Goal: Task Accomplishment & Management: Complete application form

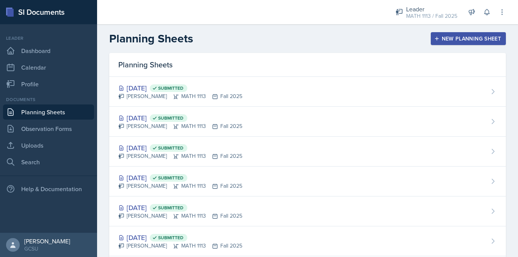
click at [446, 39] on div "New Planning Sheet" at bounding box center [468, 39] width 65 height 6
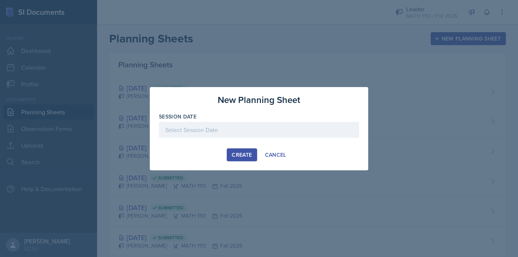
click at [182, 134] on div at bounding box center [259, 130] width 200 height 16
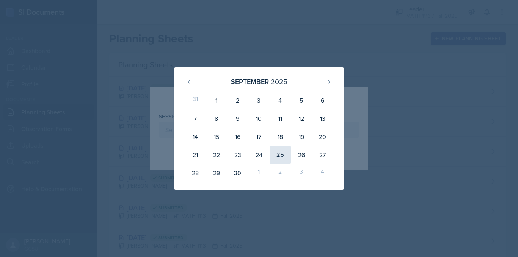
click at [280, 155] on div "25" at bounding box center [280, 155] width 21 height 18
type input "[DATE]"
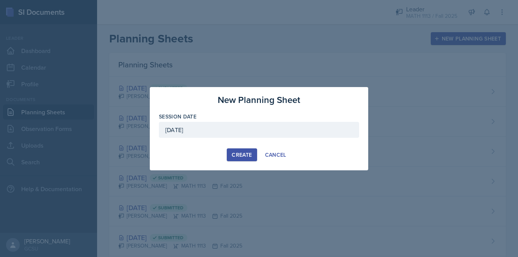
click at [234, 157] on div "Create" at bounding box center [242, 155] width 20 height 6
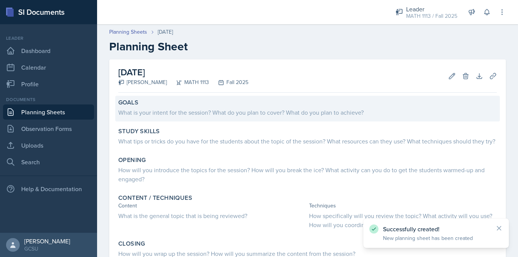
click at [174, 114] on div "What is your intent for the session? What do you plan to cover? What do you pla…" at bounding box center [307, 112] width 378 height 9
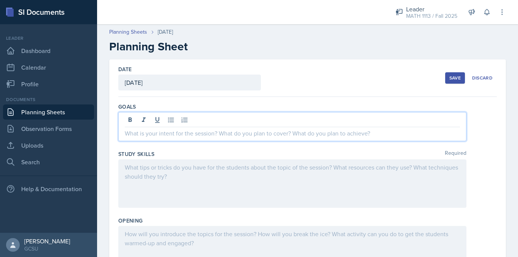
click at [176, 122] on div at bounding box center [292, 126] width 348 height 29
click at [449, 77] on div "Save" at bounding box center [454, 78] width 11 height 6
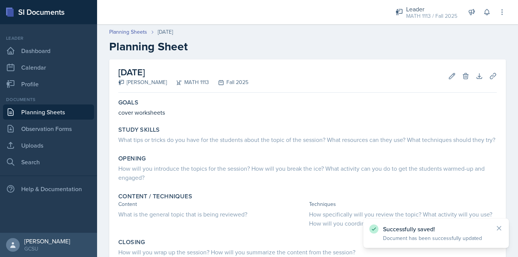
click at [58, 111] on link "Planning Sheets" at bounding box center [48, 112] width 91 height 15
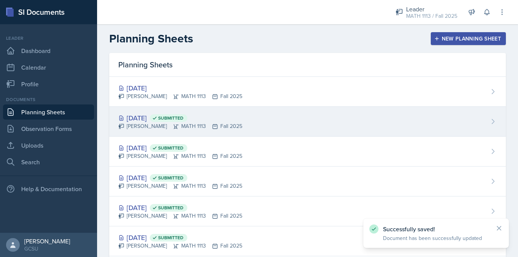
click at [148, 117] on div "[DATE] Submitted" at bounding box center [180, 118] width 124 height 10
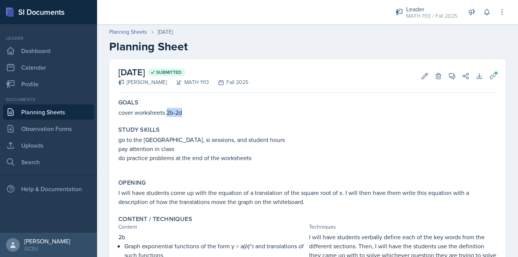
drag, startPoint x: 168, startPoint y: 113, endPoint x: 182, endPoint y: 115, distance: 13.5
click at [182, 115] on p "cover worksheets 2b-2d" at bounding box center [307, 112] width 378 height 9
copy p "2b-2d"
click at [59, 113] on link "Planning Sheets" at bounding box center [48, 112] width 91 height 15
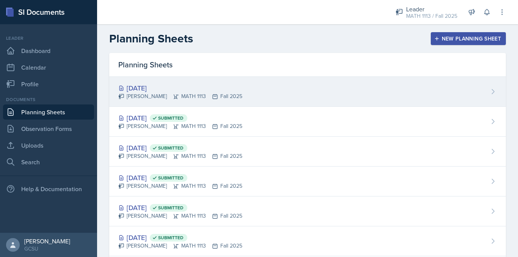
click at [173, 96] on icon at bounding box center [176, 97] width 6 height 6
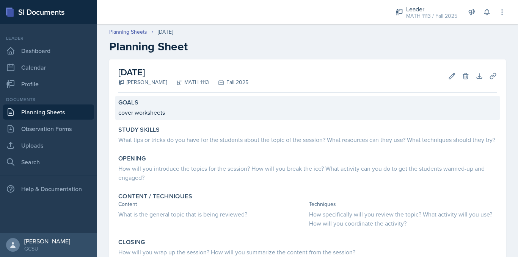
click at [177, 111] on p "cover worksheets" at bounding box center [307, 112] width 378 height 9
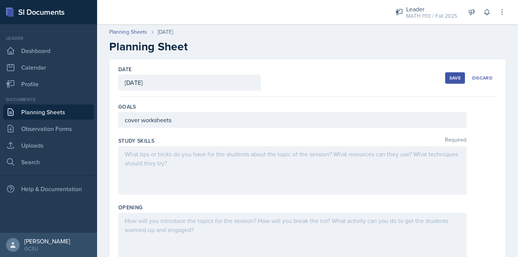
click at [186, 120] on div "cover worksheets" at bounding box center [292, 120] width 348 height 16
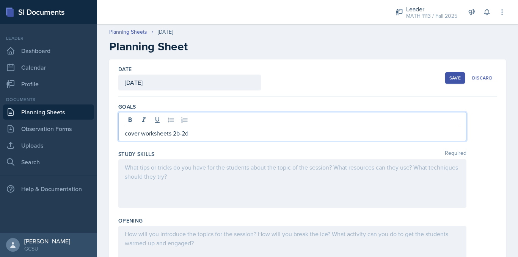
click at [445, 74] on button "Save" at bounding box center [455, 77] width 20 height 11
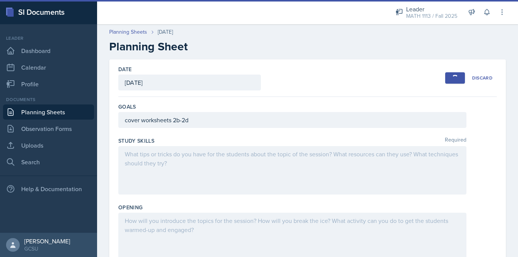
click at [52, 111] on link "Planning Sheets" at bounding box center [48, 112] width 91 height 15
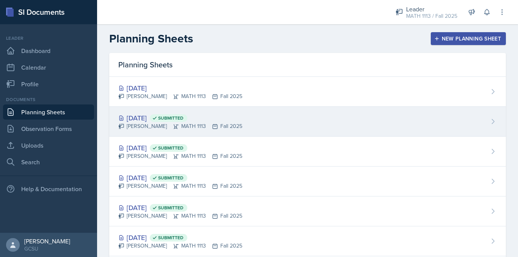
click at [163, 123] on div "[DATE] Submitted" at bounding box center [180, 118] width 124 height 10
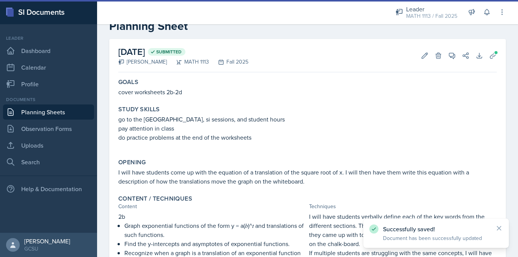
scroll to position [21, 0]
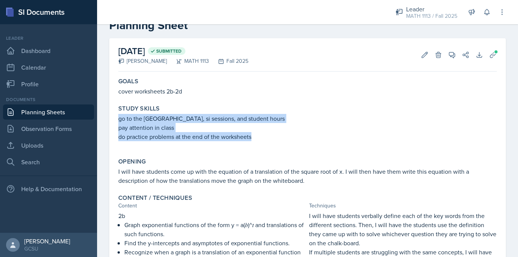
drag, startPoint x: 119, startPoint y: 118, endPoint x: 269, endPoint y: 143, distance: 152.2
click at [269, 143] on div "go to the [GEOGRAPHIC_DATA], si sessions, and student hours pay attention in cl…" at bounding box center [307, 131] width 378 height 35
copy div "go to the [GEOGRAPHIC_DATA], si sessions, and student hours pay attention in cl…"
click at [50, 111] on link "Planning Sheets" at bounding box center [48, 112] width 91 height 15
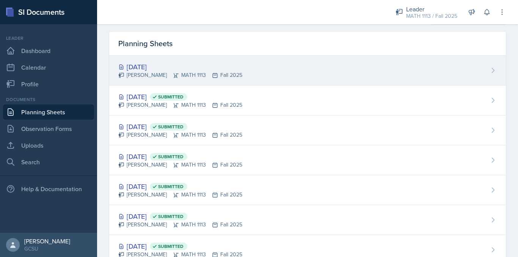
click at [140, 63] on div "[DATE]" at bounding box center [180, 67] width 124 height 10
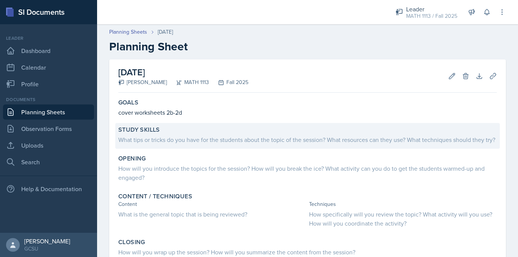
click at [210, 138] on div "What tips or tricks do you have for the students about the topic of the session…" at bounding box center [307, 139] width 378 height 9
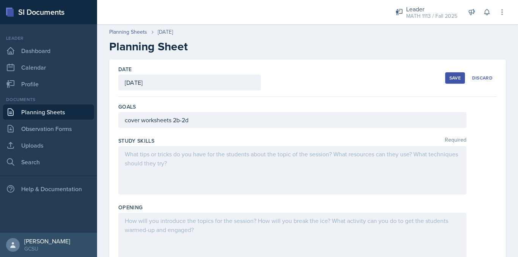
click at [185, 164] on div at bounding box center [292, 170] width 348 height 49
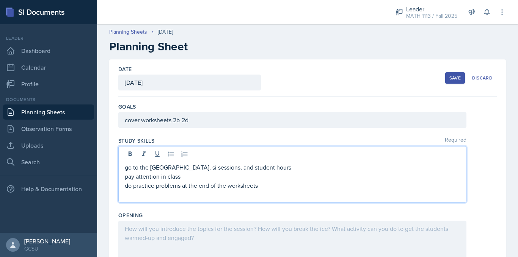
click at [449, 80] on div "Save" at bounding box center [454, 78] width 11 height 6
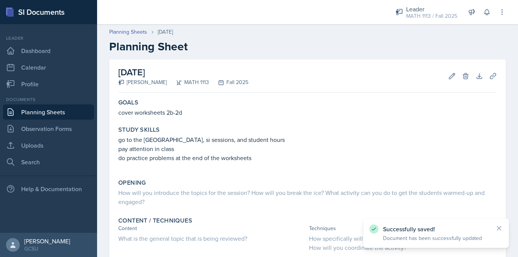
click at [30, 112] on link "Planning Sheets" at bounding box center [48, 112] width 91 height 15
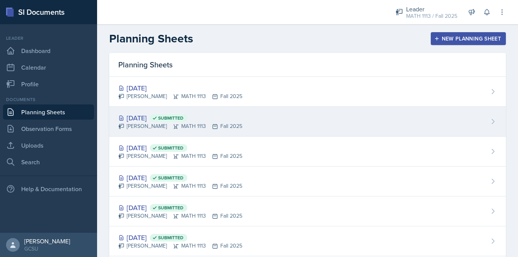
click at [194, 125] on div "[PERSON_NAME] MATH 1113 Fall 2025" at bounding box center [180, 126] width 124 height 8
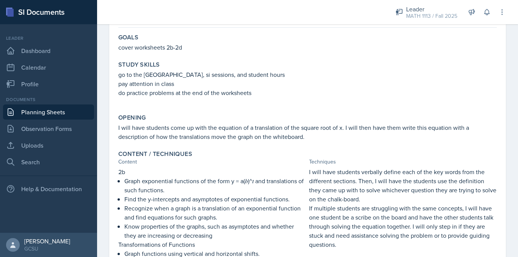
scroll to position [77, 0]
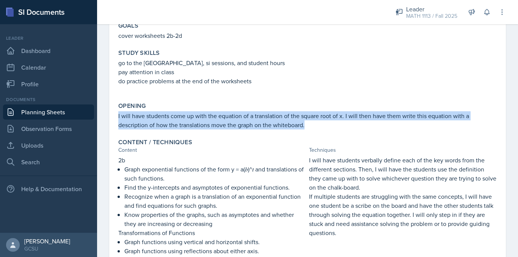
drag, startPoint x: 118, startPoint y: 115, endPoint x: 314, endPoint y: 129, distance: 196.9
click at [314, 129] on div "Opening I will have students come up with the equation of a translation of the …" at bounding box center [307, 115] width 385 height 33
copy p "I will have students come up with the equation of a translation of the square r…"
click at [69, 113] on link "Planning Sheets" at bounding box center [48, 112] width 91 height 15
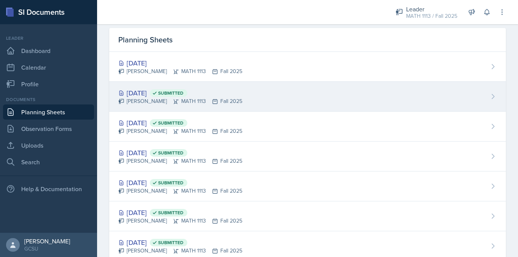
scroll to position [18, 0]
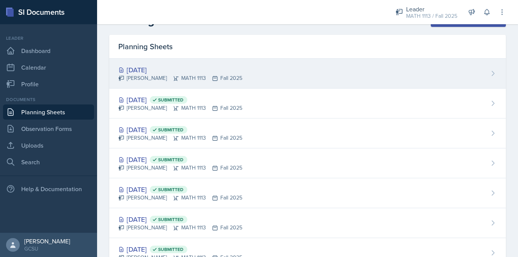
click at [186, 68] on div "[DATE]" at bounding box center [180, 70] width 124 height 10
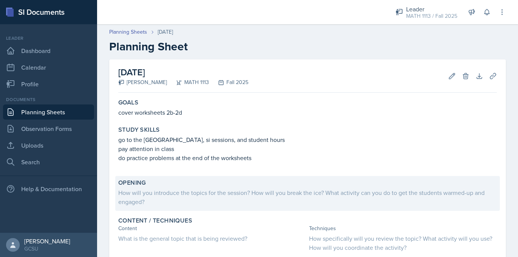
click at [191, 191] on div "How will you introduce the topics for the session? How will you break the ice? …" at bounding box center [307, 197] width 378 height 18
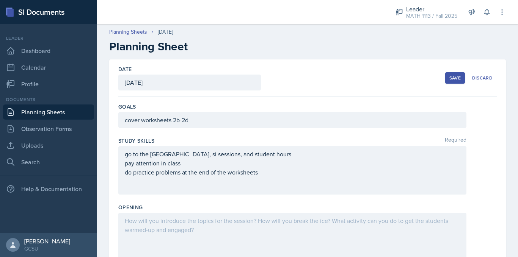
click at [158, 215] on div at bounding box center [292, 237] width 348 height 49
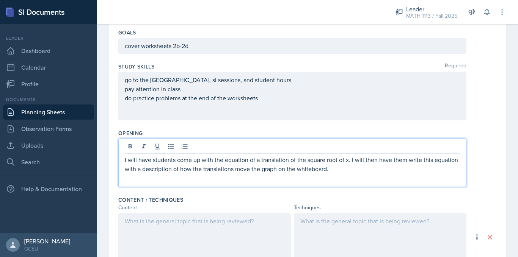
scroll to position [75, 0]
drag, startPoint x: 298, startPoint y: 159, endPoint x: 349, endPoint y: 159, distance: 50.8
click at [349, 159] on p "I will have students come up with the equation of a translation of the square r…" at bounding box center [292, 164] width 335 height 18
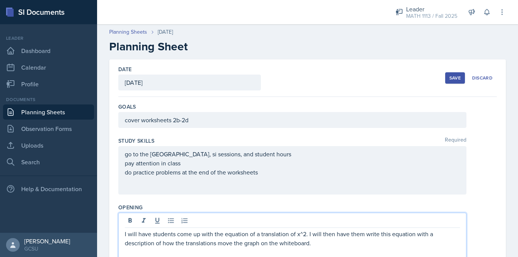
click at [450, 77] on div "Save" at bounding box center [454, 78] width 11 height 6
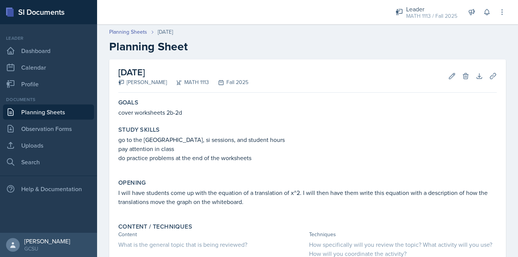
click at [37, 113] on link "Planning Sheets" at bounding box center [48, 112] width 91 height 15
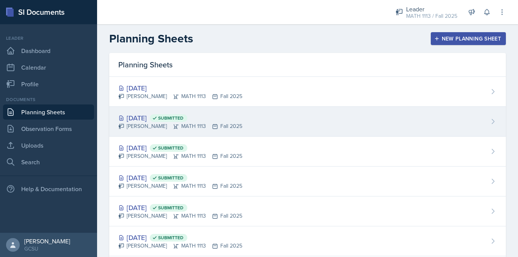
click at [187, 115] on span "Submitted" at bounding box center [169, 119] width 38 height 8
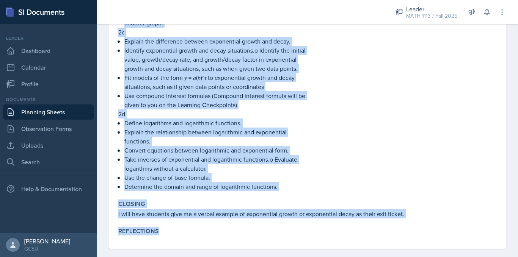
scroll to position [342, 0]
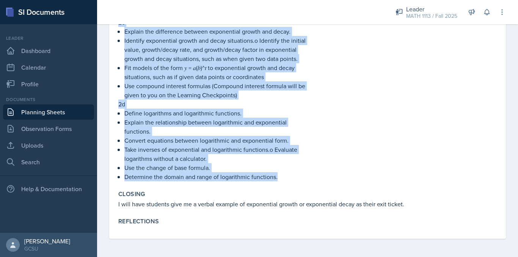
drag, startPoint x: 116, startPoint y: 99, endPoint x: 281, endPoint y: 180, distance: 184.3
click at [281, 180] on div "Content / Techniques Content Techniques 2b Graph exponential functions of the f…" at bounding box center [307, 31] width 385 height 305
copy div "6l Ipsum dolorsitame consectet ad eli sedd e = t(i)^u lab etdoloremagn al enim …"
click at [30, 111] on link "Planning Sheets" at bounding box center [48, 112] width 91 height 15
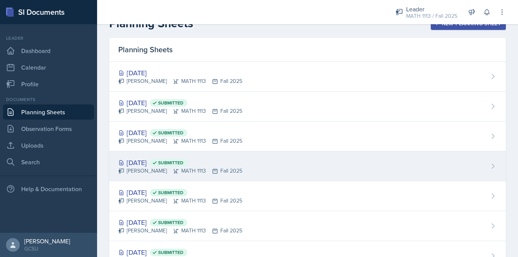
scroll to position [15, 0]
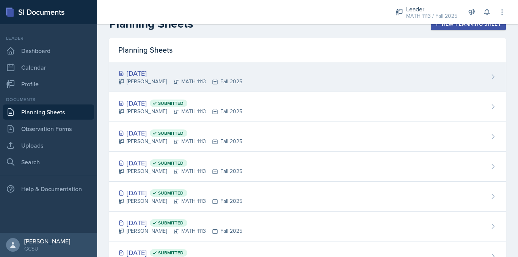
click at [183, 72] on div "[DATE]" at bounding box center [180, 73] width 124 height 10
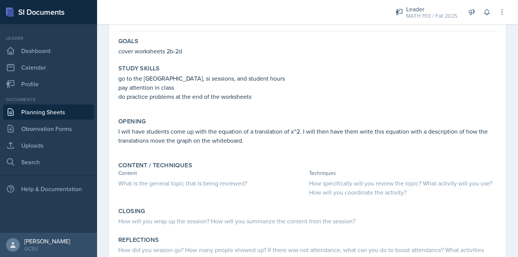
scroll to position [131, 0]
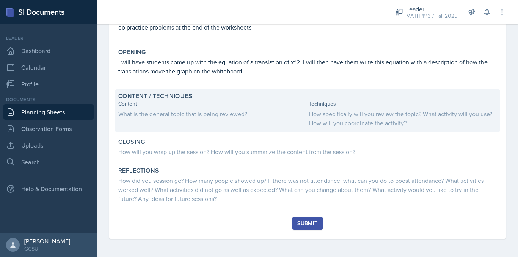
click at [209, 117] on div "What is the general topic that is being reviewed?" at bounding box center [212, 114] width 188 height 9
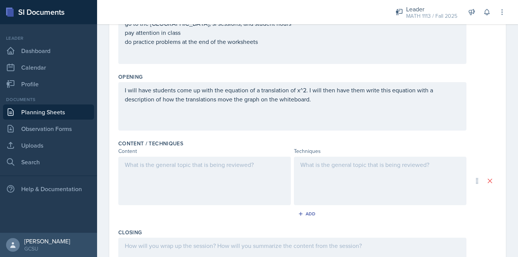
click at [201, 172] on div at bounding box center [204, 181] width 173 height 49
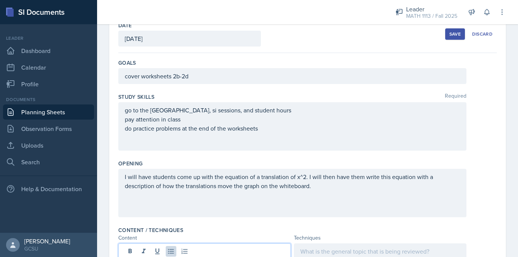
scroll to position [31, 0]
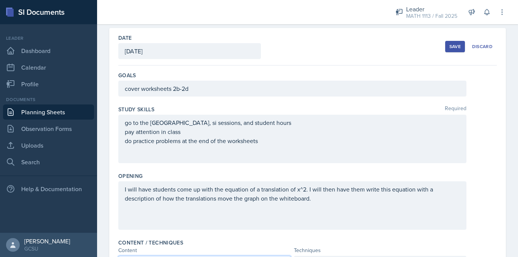
click at [450, 45] on div "Save" at bounding box center [454, 47] width 11 height 6
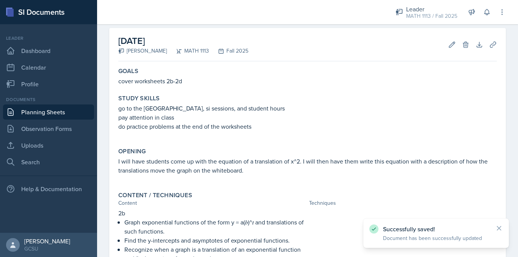
click at [23, 109] on link "Planning Sheets" at bounding box center [48, 112] width 91 height 15
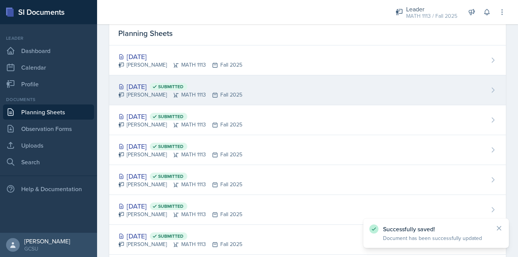
click at [224, 99] on div "[DATE] Submitted [PERSON_NAME] MATH 1113 Fall 2025" at bounding box center [307, 90] width 397 height 30
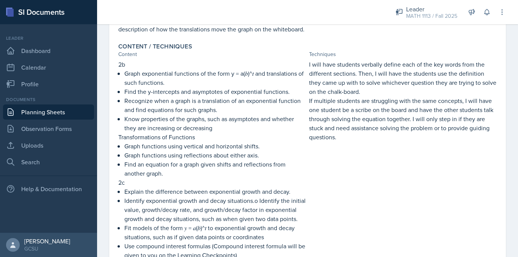
scroll to position [173, 0]
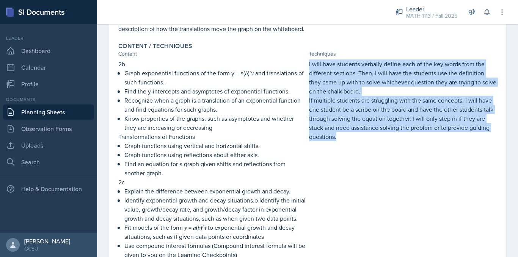
drag, startPoint x: 306, startPoint y: 63, endPoint x: 362, endPoint y: 137, distance: 92.8
click at [362, 137] on div "2b Graph exponential functions of the form y = a(𝑏)^𝑡 and translations of such …" at bounding box center [307, 201] width 378 height 282
copy div "I will have students verbally define each of the key words from the different s…"
click at [27, 114] on link "Planning Sheets" at bounding box center [48, 112] width 91 height 15
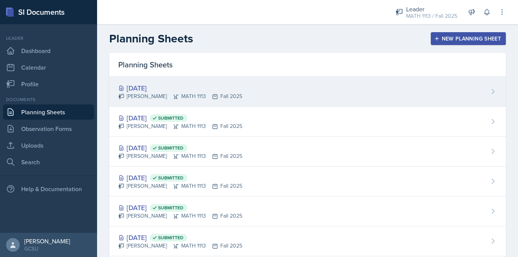
click at [196, 91] on div "[DATE]" at bounding box center [180, 88] width 124 height 10
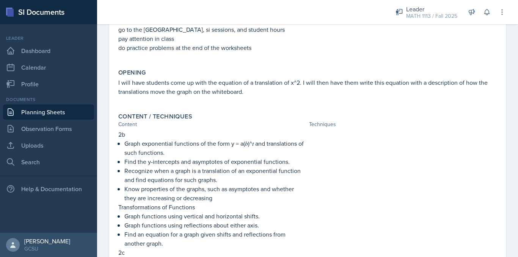
scroll to position [119, 0]
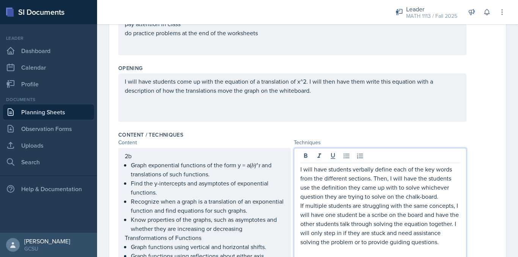
scroll to position [0, 0]
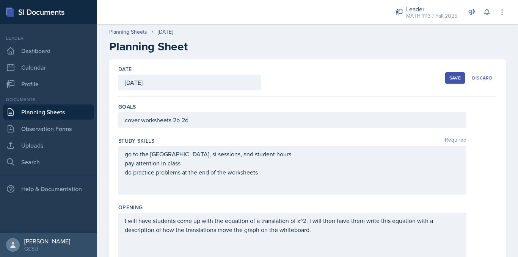
click at [449, 80] on div "Save" at bounding box center [454, 78] width 11 height 6
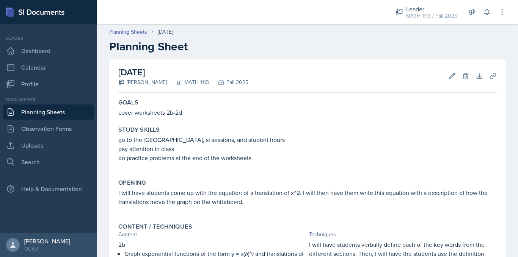
click at [25, 110] on link "Planning Sheets" at bounding box center [48, 112] width 91 height 15
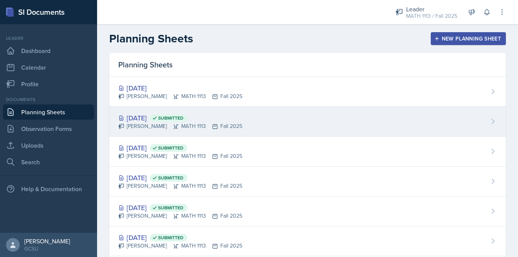
click at [208, 133] on div "[DATE] Submitted [PERSON_NAME] MATH 1113 Fall 2025" at bounding box center [307, 122] width 397 height 30
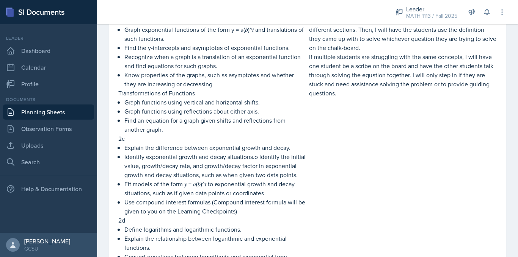
scroll to position [342, 0]
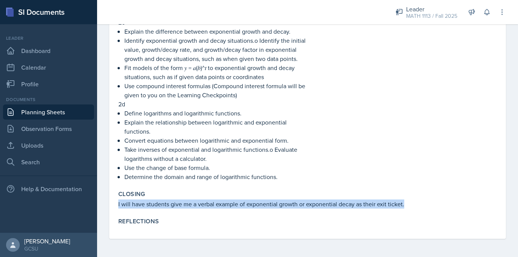
drag, startPoint x: 116, startPoint y: 204, endPoint x: 427, endPoint y: 206, distance: 310.6
click at [427, 206] on div "Closing I will have students give me a verbal example of exponential growth or …" at bounding box center [307, 200] width 385 height 24
copy p "I will have students give me a verbal example of exponential growth or exponent…"
click at [64, 105] on link "Planning Sheets" at bounding box center [48, 112] width 91 height 15
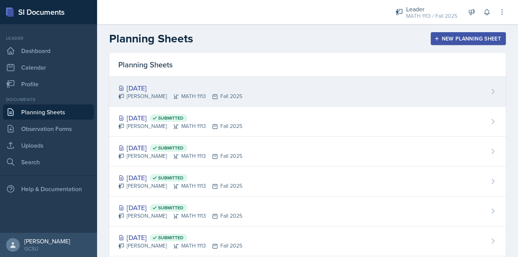
click at [202, 104] on div "[DATE] [PERSON_NAME] MATH 1113 Fall 2025" at bounding box center [307, 92] width 397 height 30
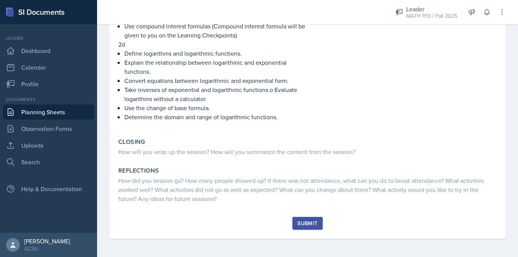
scroll to position [410, 0]
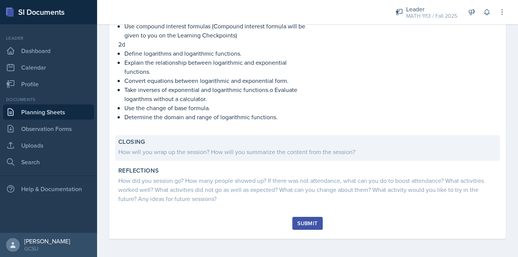
click at [272, 158] on div "Closing How will you wrap up the session? How will you summarize the content fr…" at bounding box center [307, 148] width 385 height 26
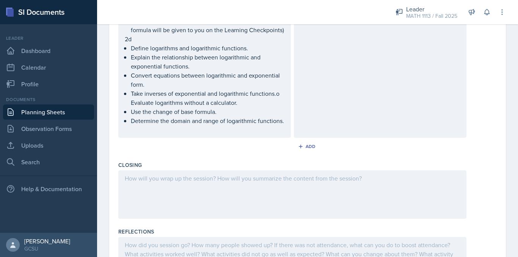
click at [230, 191] on div at bounding box center [292, 195] width 348 height 49
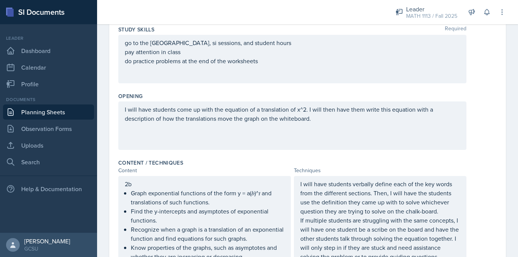
scroll to position [0, 0]
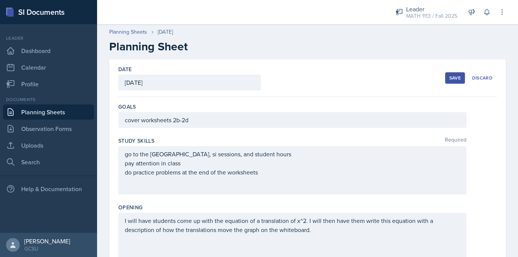
click at [449, 79] on div "Save" at bounding box center [454, 78] width 11 height 6
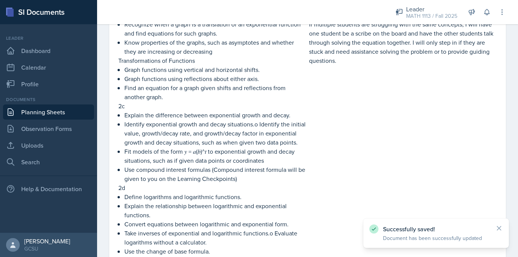
scroll to position [416, 0]
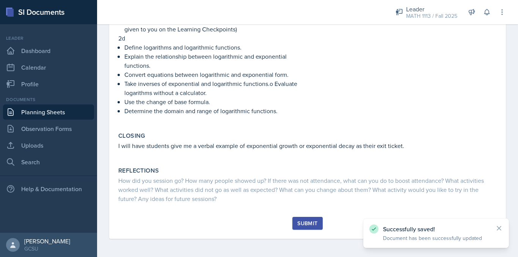
click at [303, 228] on button "Submit" at bounding box center [307, 223] width 30 height 13
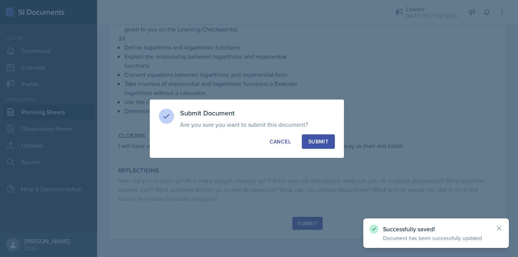
click at [318, 146] on button "Submit" at bounding box center [318, 142] width 33 height 14
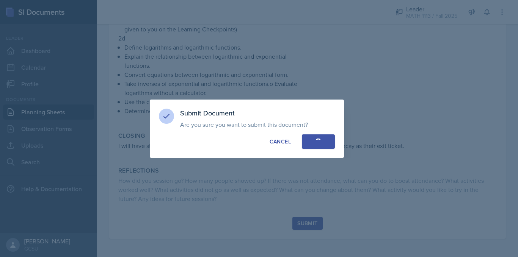
scroll to position [365, 0]
